Goal: Check status: Check status

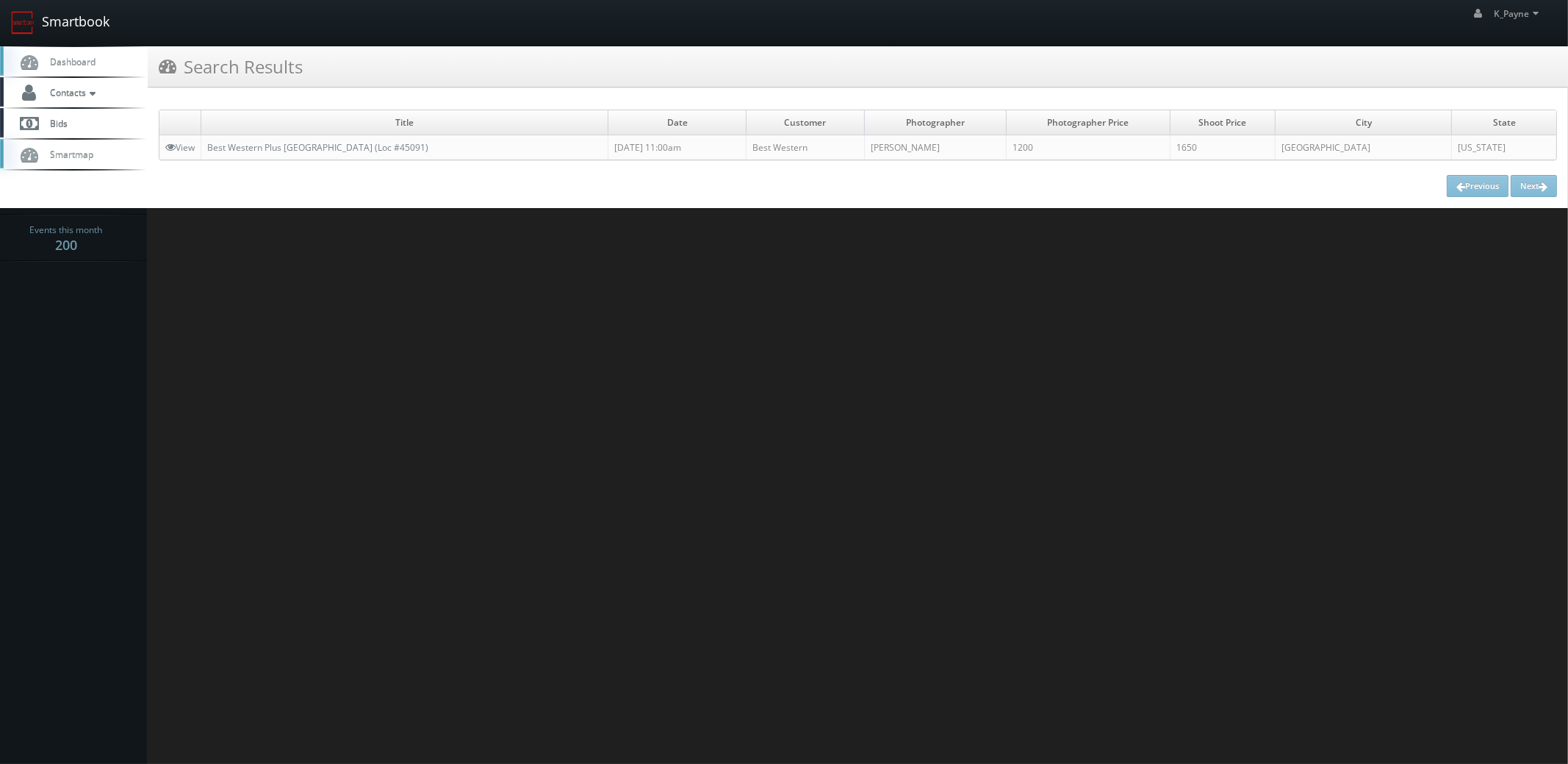
drag, startPoint x: 86, startPoint y: 22, endPoint x: 174, endPoint y: 48, distance: 91.8
click at [85, 22] on link "Smartbook" at bounding box center [60, 23] width 121 height 46
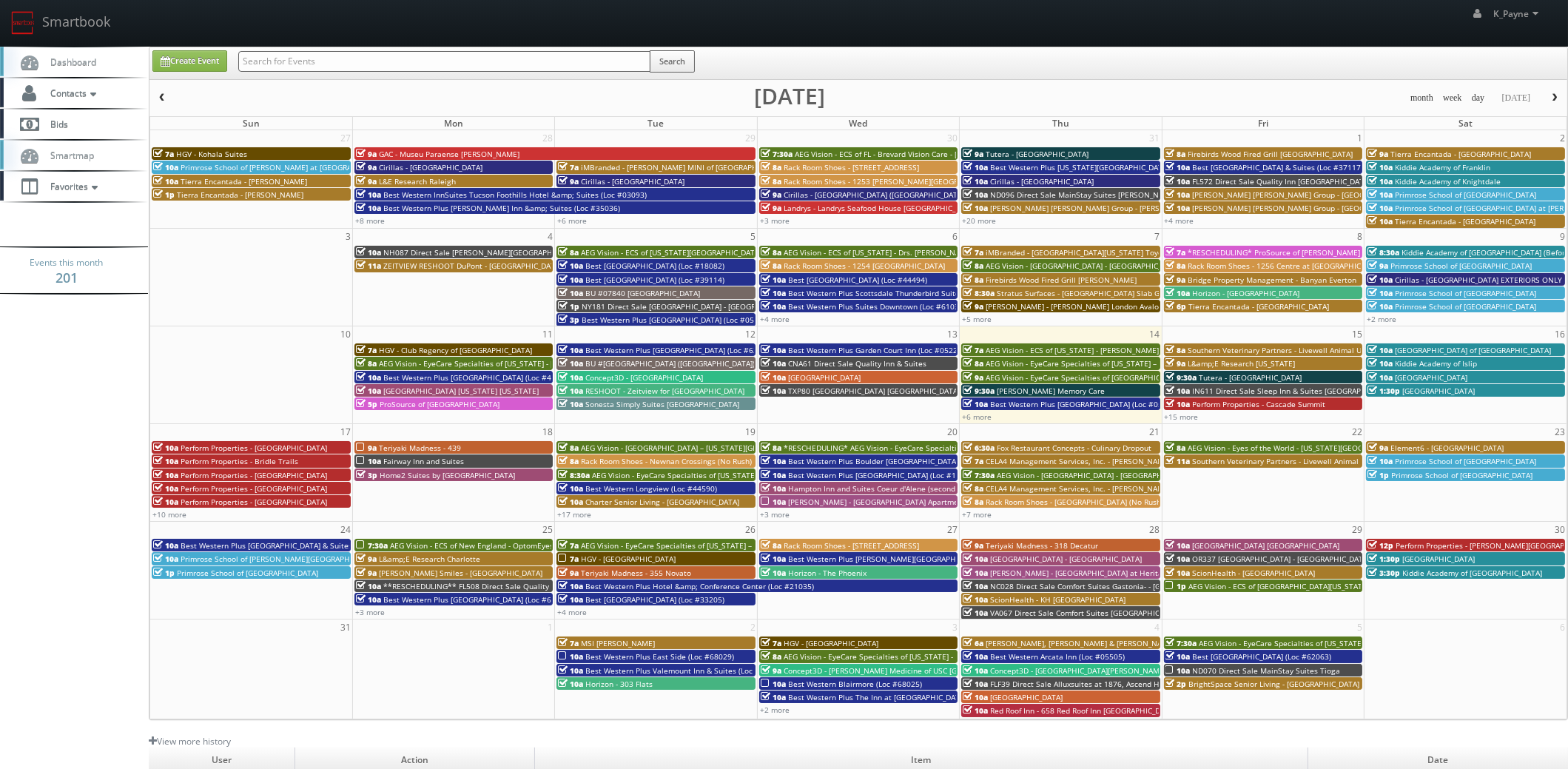
click at [303, 62] on input "text" at bounding box center [444, 62] width 412 height 21
type input "45067"
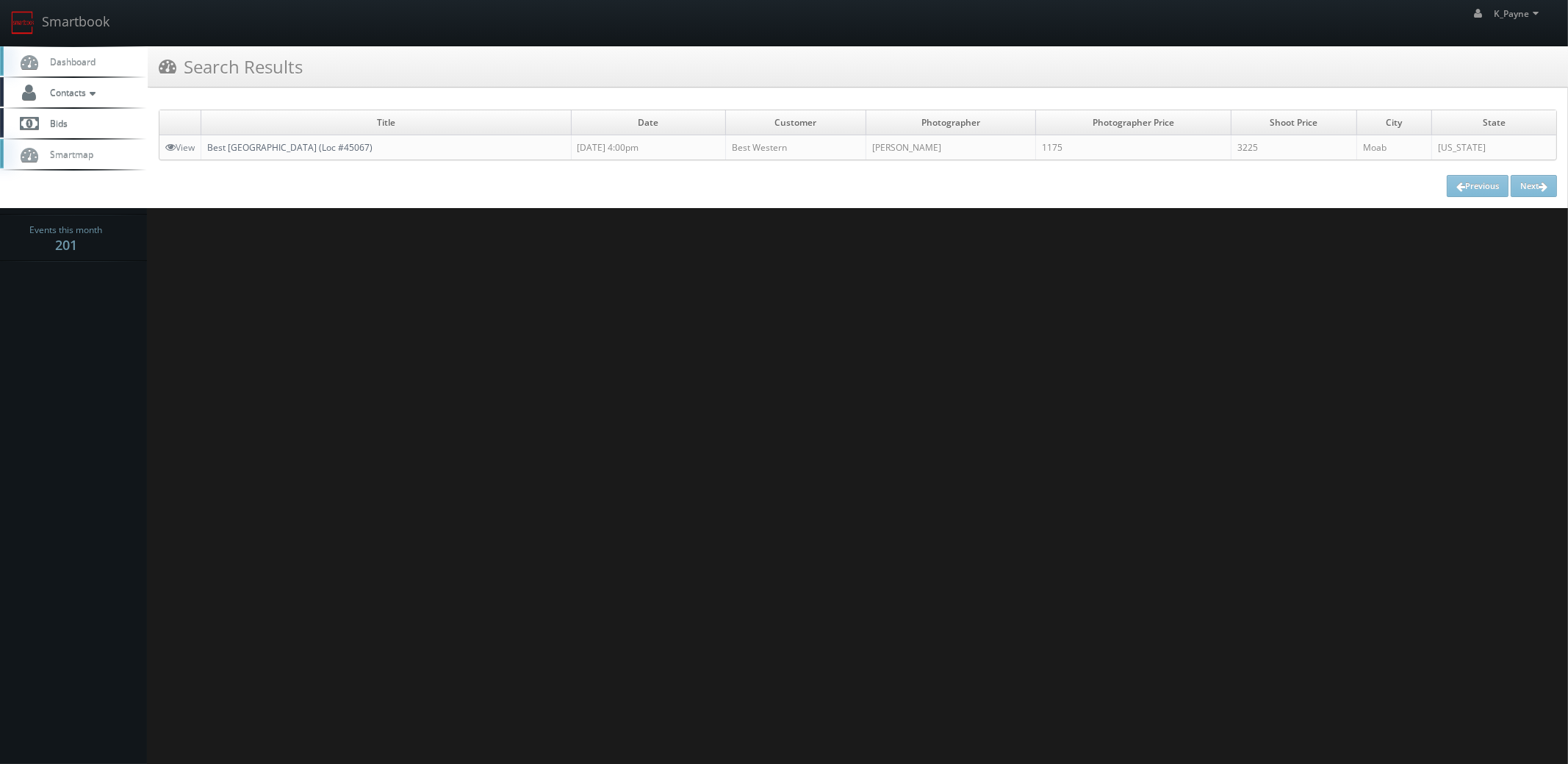
click at [300, 151] on link "Best [GEOGRAPHIC_DATA] (Loc #45067)" at bounding box center [289, 147] width 165 height 13
